Goal: Task Accomplishment & Management: Manage account settings

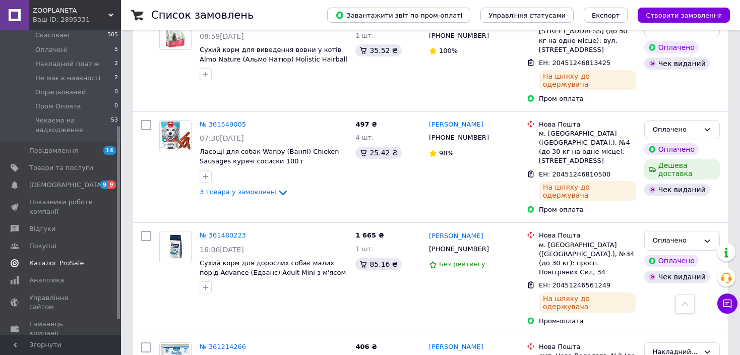
scroll to position [151, 0]
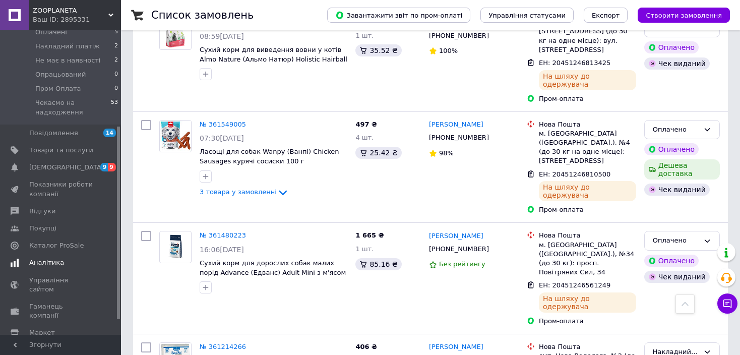
click at [53, 258] on span "Аналітика" at bounding box center [46, 262] width 35 height 9
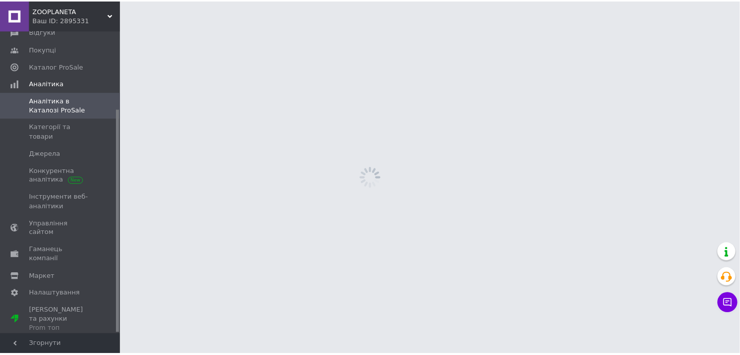
scroll to position [106, 0]
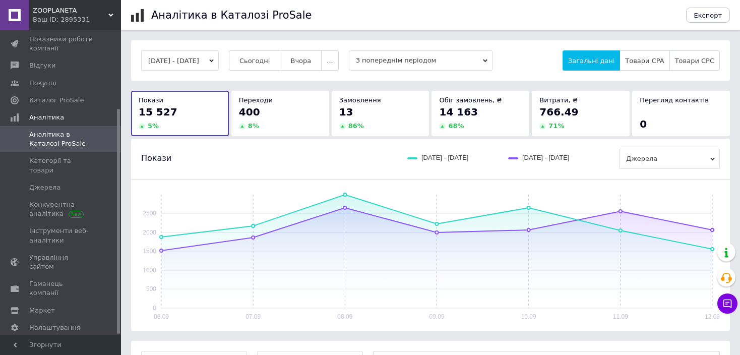
click at [214, 60] on icon "button" at bounding box center [211, 61] width 5 height 5
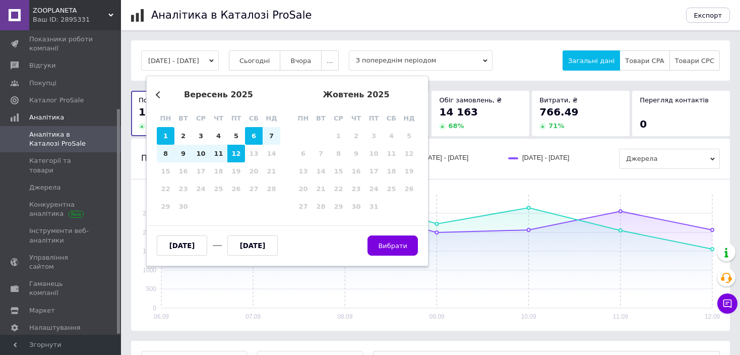
click at [162, 136] on div "1" at bounding box center [166, 136] width 18 height 18
type input "[DATE]"
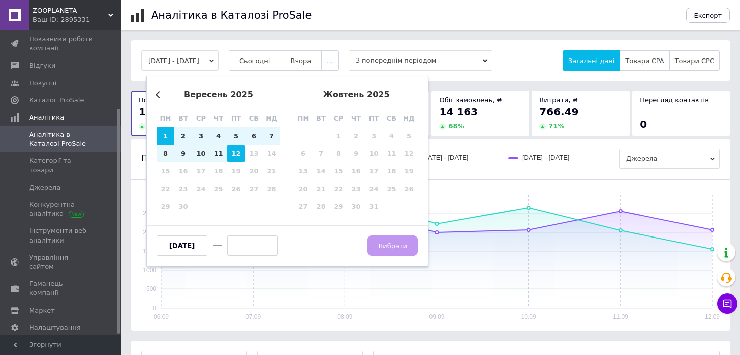
click at [232, 153] on div "12" at bounding box center [236, 154] width 18 height 18
type input "[DATE]"
click at [397, 247] on span "Вибрати" at bounding box center [392, 246] width 29 height 8
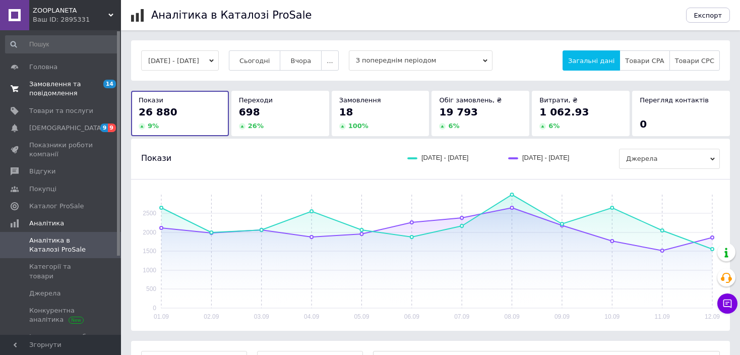
click at [56, 88] on span "Замовлення та повідомлення" at bounding box center [61, 89] width 64 height 18
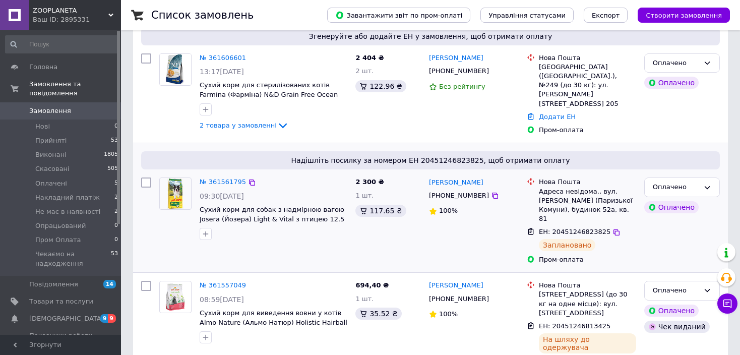
scroll to position [101, 0]
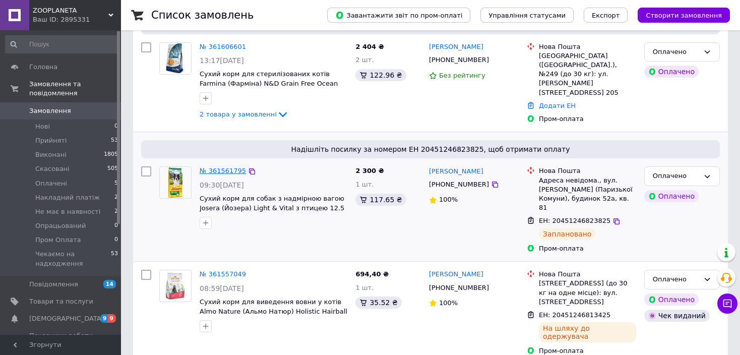
click at [225, 167] on link "№ 361561795" at bounding box center [223, 171] width 46 height 8
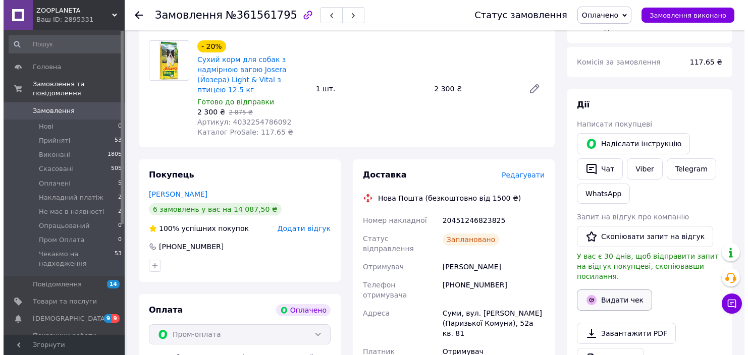
scroll to position [216, 0]
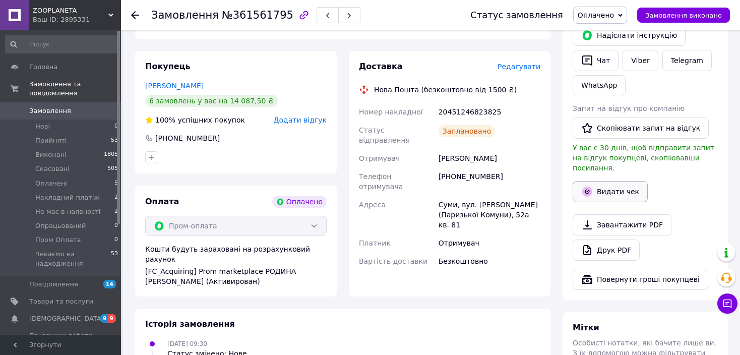
click at [625, 181] on button "Видати чек" at bounding box center [610, 191] width 75 height 21
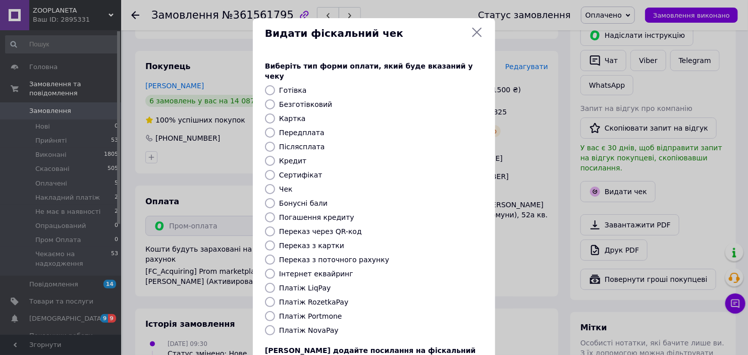
click at [316, 298] on label "Платіж RozetkaPay" at bounding box center [313, 302] width 69 height 8
click at [275, 297] on input "Платіж RozetkaPay" at bounding box center [270, 302] width 10 height 10
radio input "true"
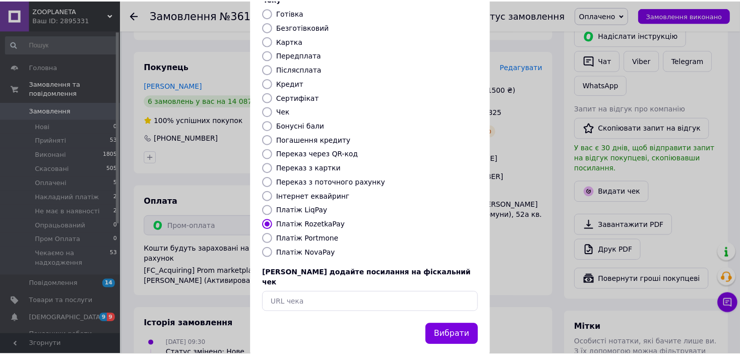
scroll to position [78, 0]
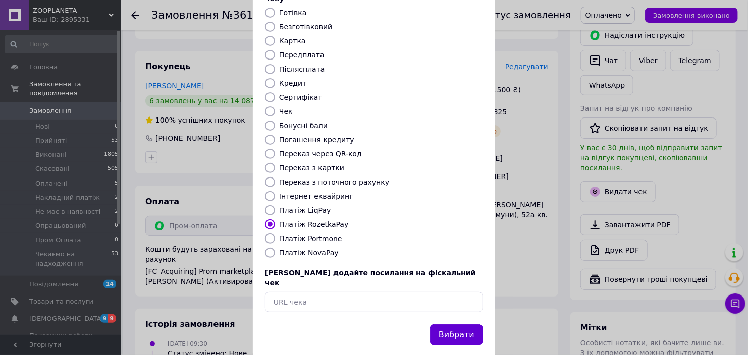
click at [456, 324] on button "Вибрати" at bounding box center [456, 335] width 53 height 22
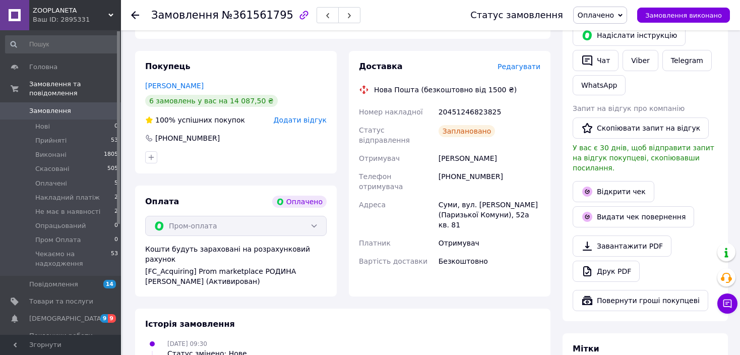
click at [136, 14] on icon at bounding box center [135, 15] width 8 height 8
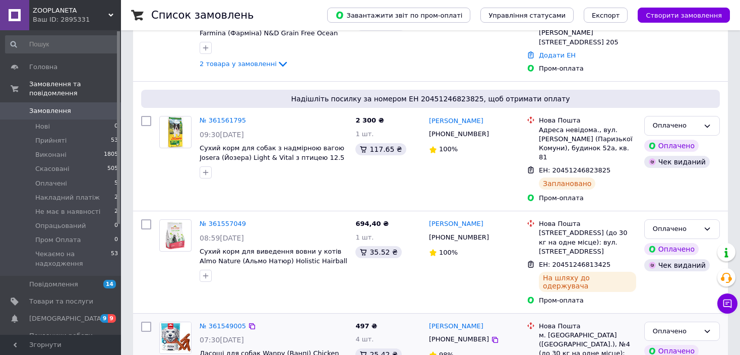
scroll to position [50, 0]
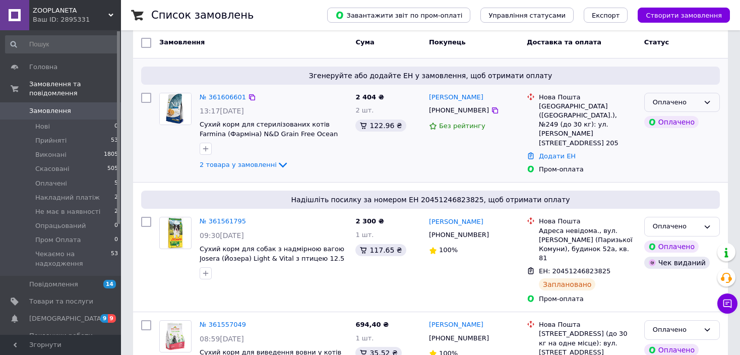
click at [708, 101] on icon at bounding box center [708, 102] width 8 height 8
click at [684, 123] on li "Прийнято" at bounding box center [682, 123] width 75 height 19
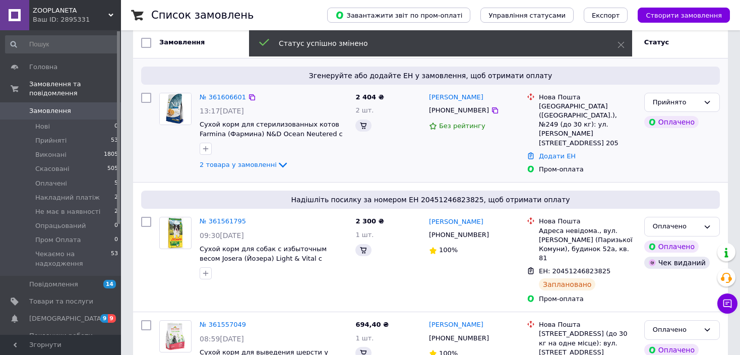
click at [707, 101] on icon at bounding box center [708, 102] width 8 height 8
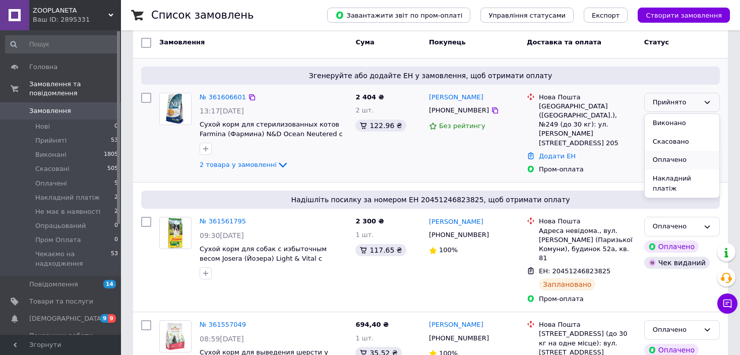
click at [676, 161] on li "Оплачено" at bounding box center [682, 160] width 75 height 19
